Goal: Transaction & Acquisition: Download file/media

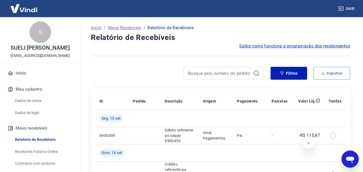
click at [341, 73] on button "Exportar" at bounding box center [331, 73] width 37 height 13
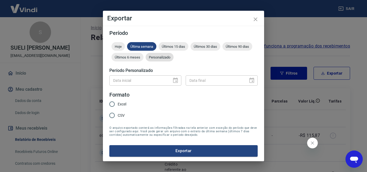
click at [167, 57] on span "Personalizado" at bounding box center [159, 57] width 28 height 4
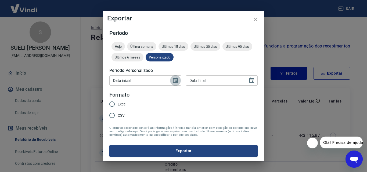
click at [178, 79] on icon "Choose date" at bounding box center [175, 80] width 5 height 5
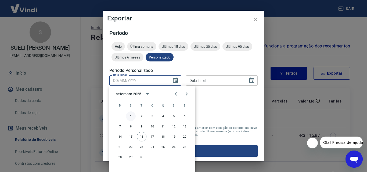
click at [128, 112] on button "1" at bounding box center [131, 116] width 10 height 10
type input "01/09/2025"
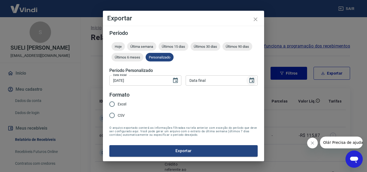
click at [249, 81] on icon "Choose date" at bounding box center [251, 80] width 6 height 6
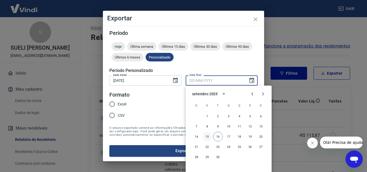
click at [206, 135] on button "15" at bounding box center [207, 137] width 10 height 10
type input "15/09/2025"
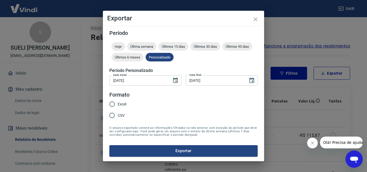
click at [125, 106] on span "Excel" at bounding box center [122, 104] width 9 height 6
click at [118, 106] on input "Excel" at bounding box center [111, 104] width 11 height 11
radio input "true"
click at [163, 154] on button "Exportar" at bounding box center [183, 150] width 148 height 11
